Goal: Transaction & Acquisition: Purchase product/service

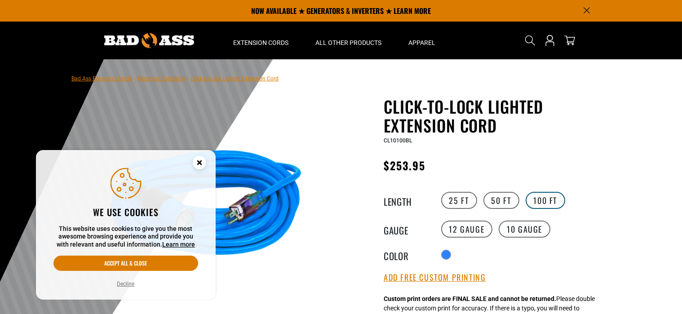
click at [549, 201] on label "100 FT" at bounding box center [546, 200] width 40 height 17
click at [495, 197] on label "50 FT" at bounding box center [502, 200] width 36 height 17
click at [495, 200] on label "50 FT" at bounding box center [502, 200] width 36 height 17
click at [455, 206] on label "25 FT" at bounding box center [460, 200] width 36 height 17
click at [501, 199] on label "50 FT" at bounding box center [502, 200] width 36 height 17
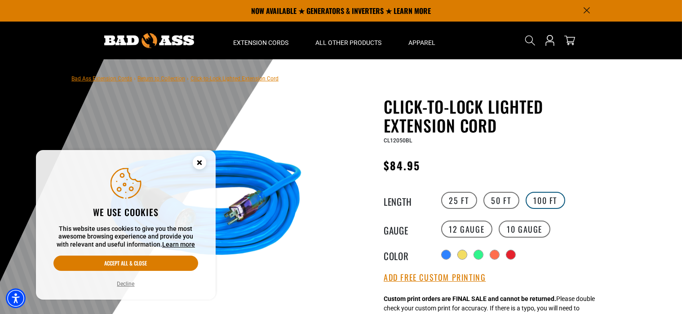
click at [543, 201] on label "100 FT" at bounding box center [546, 200] width 40 height 17
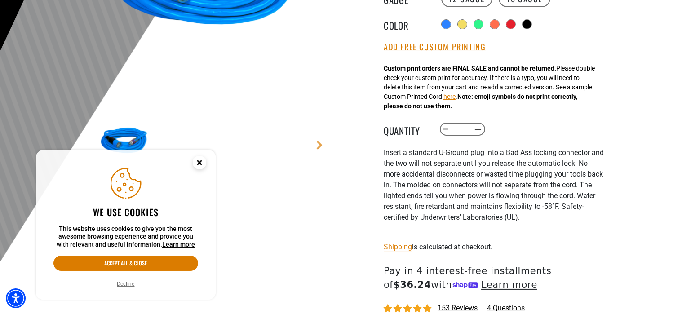
scroll to position [135, 0]
